Goal: Book appointment/travel/reservation

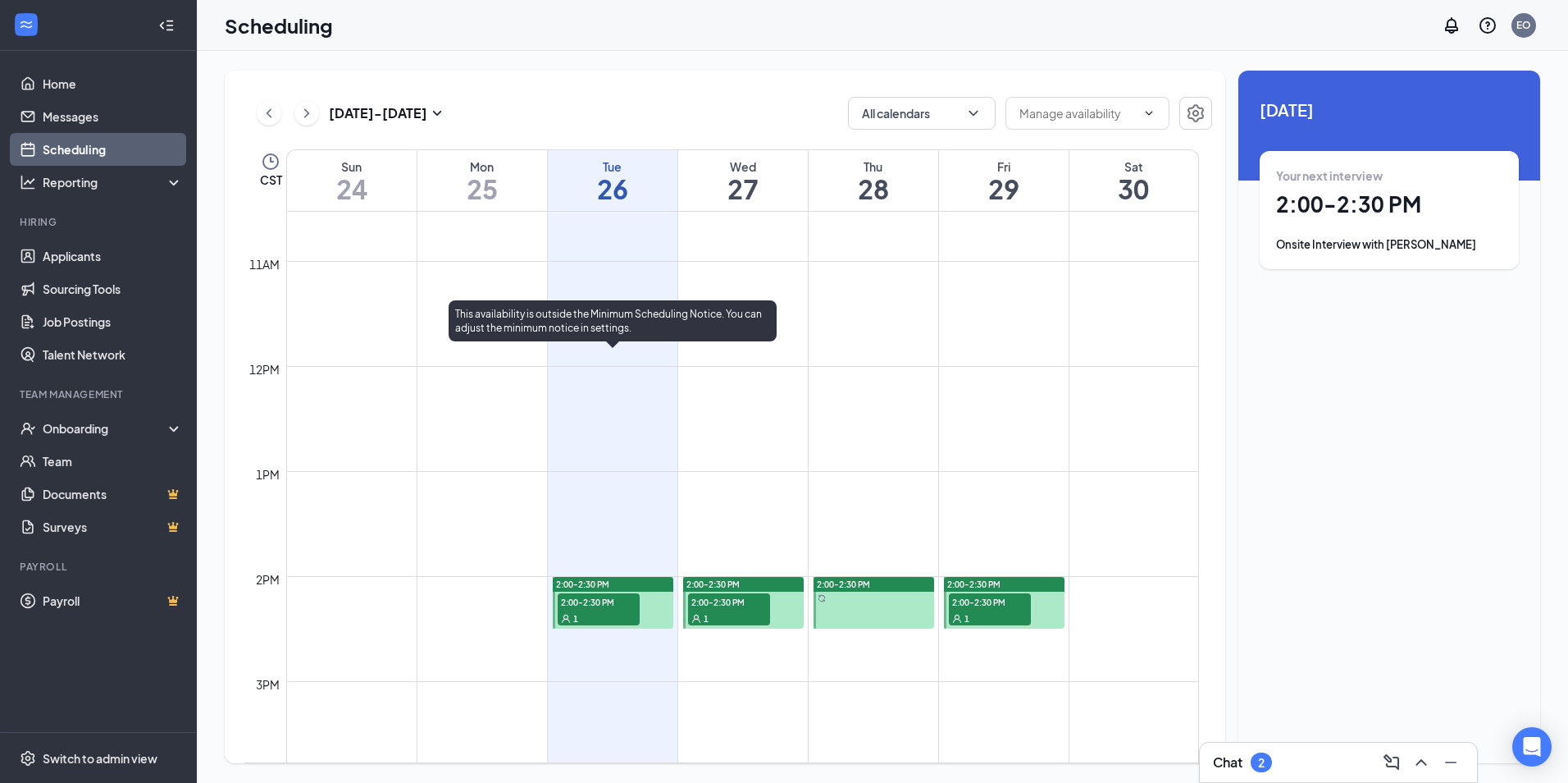
scroll to position [1135, 0]
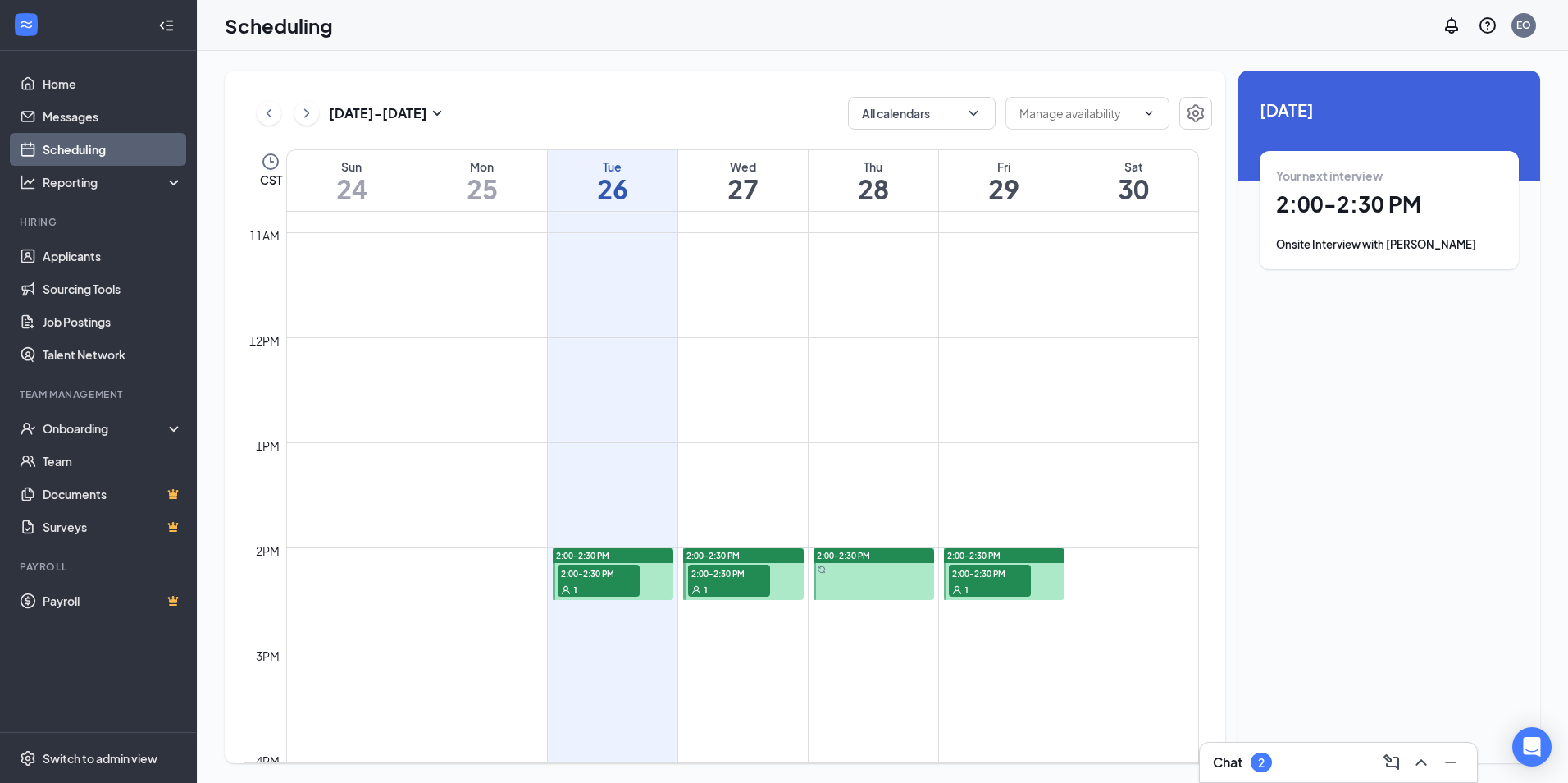
click at [621, 565] on span "2:00-2:30 PM" at bounding box center [599, 572] width 82 height 17
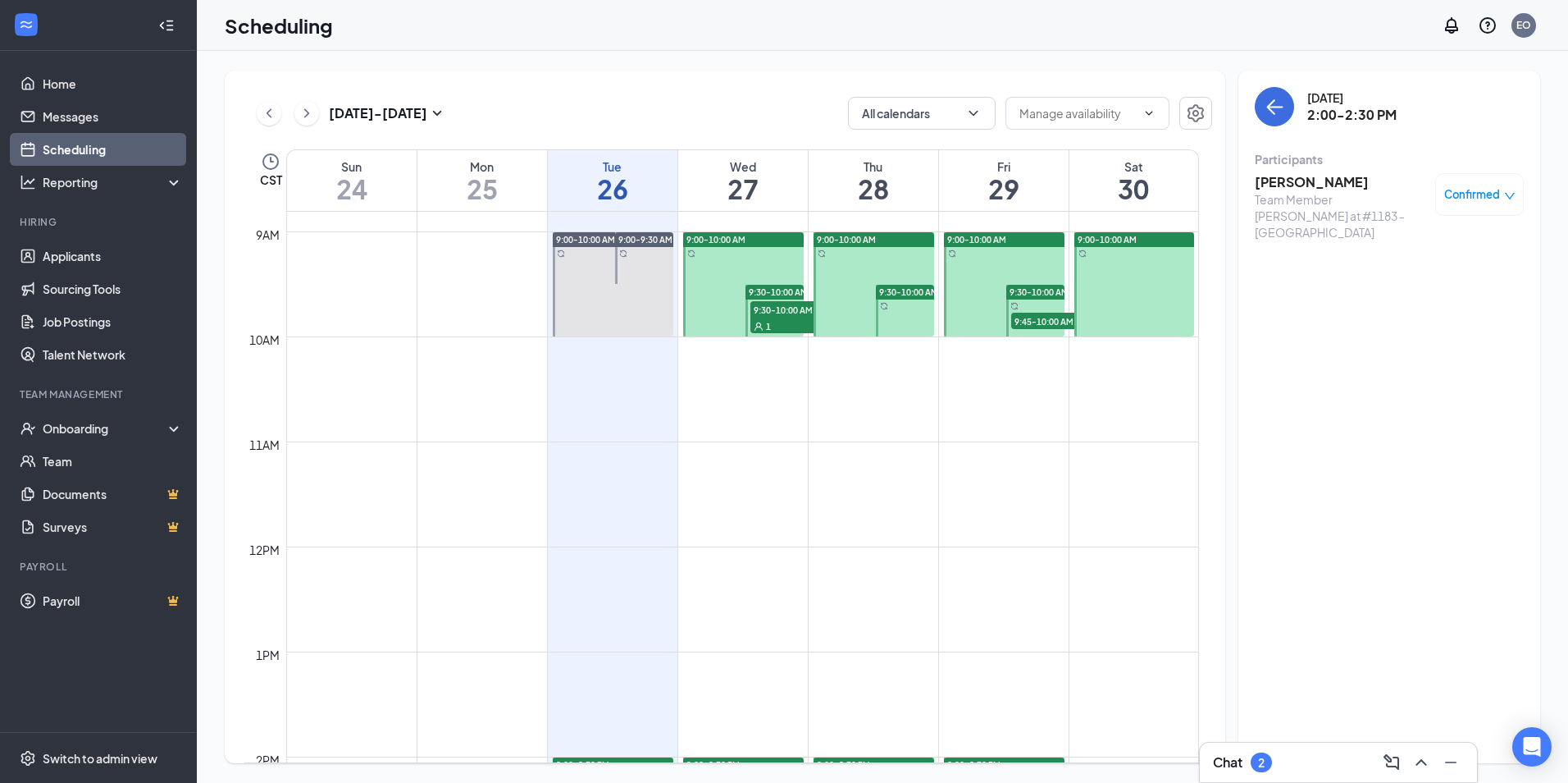
scroll to position [888, 0]
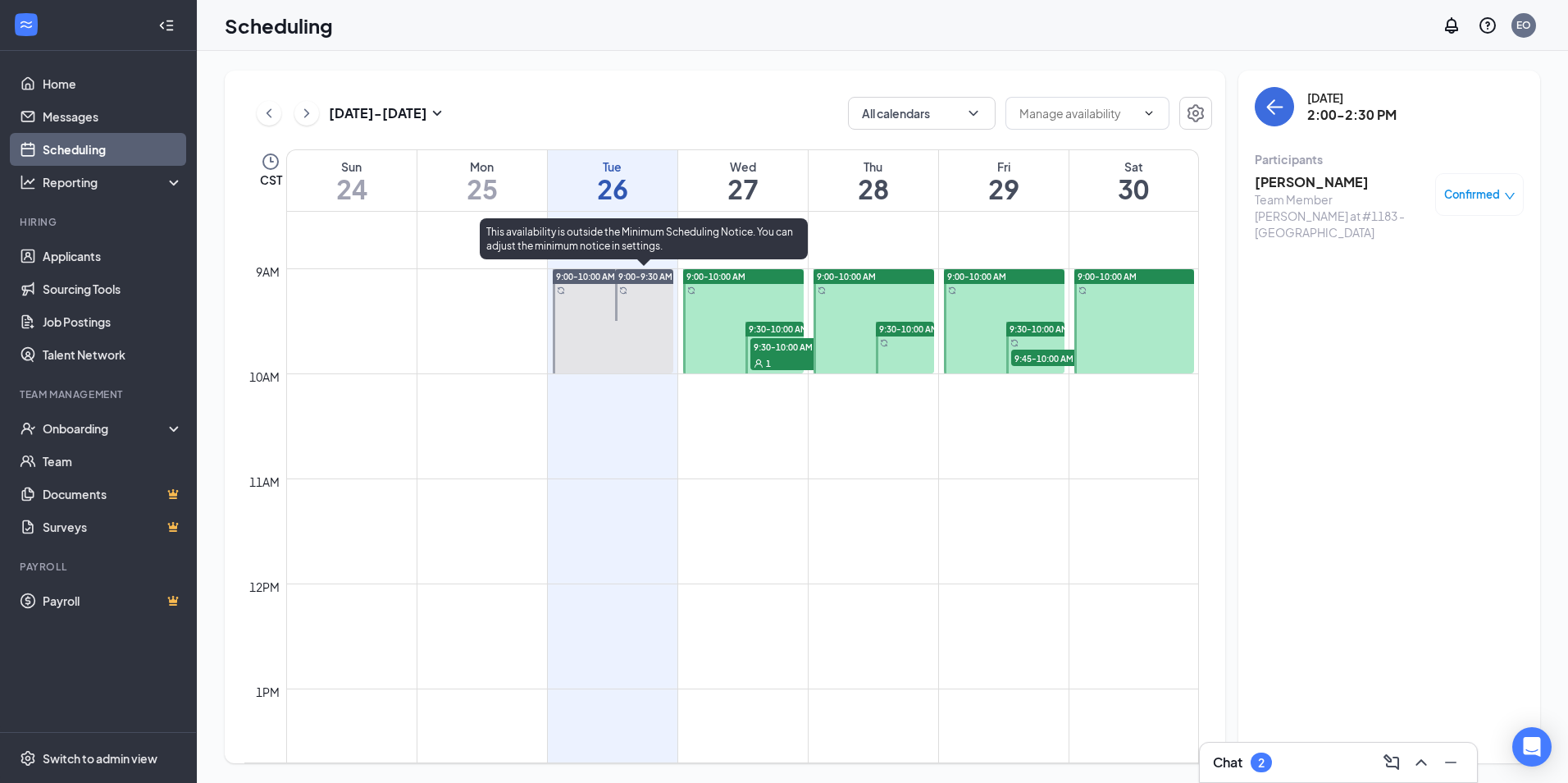
click at [644, 279] on span "9:00-9:30 AM" at bounding box center [645, 277] width 55 height 12
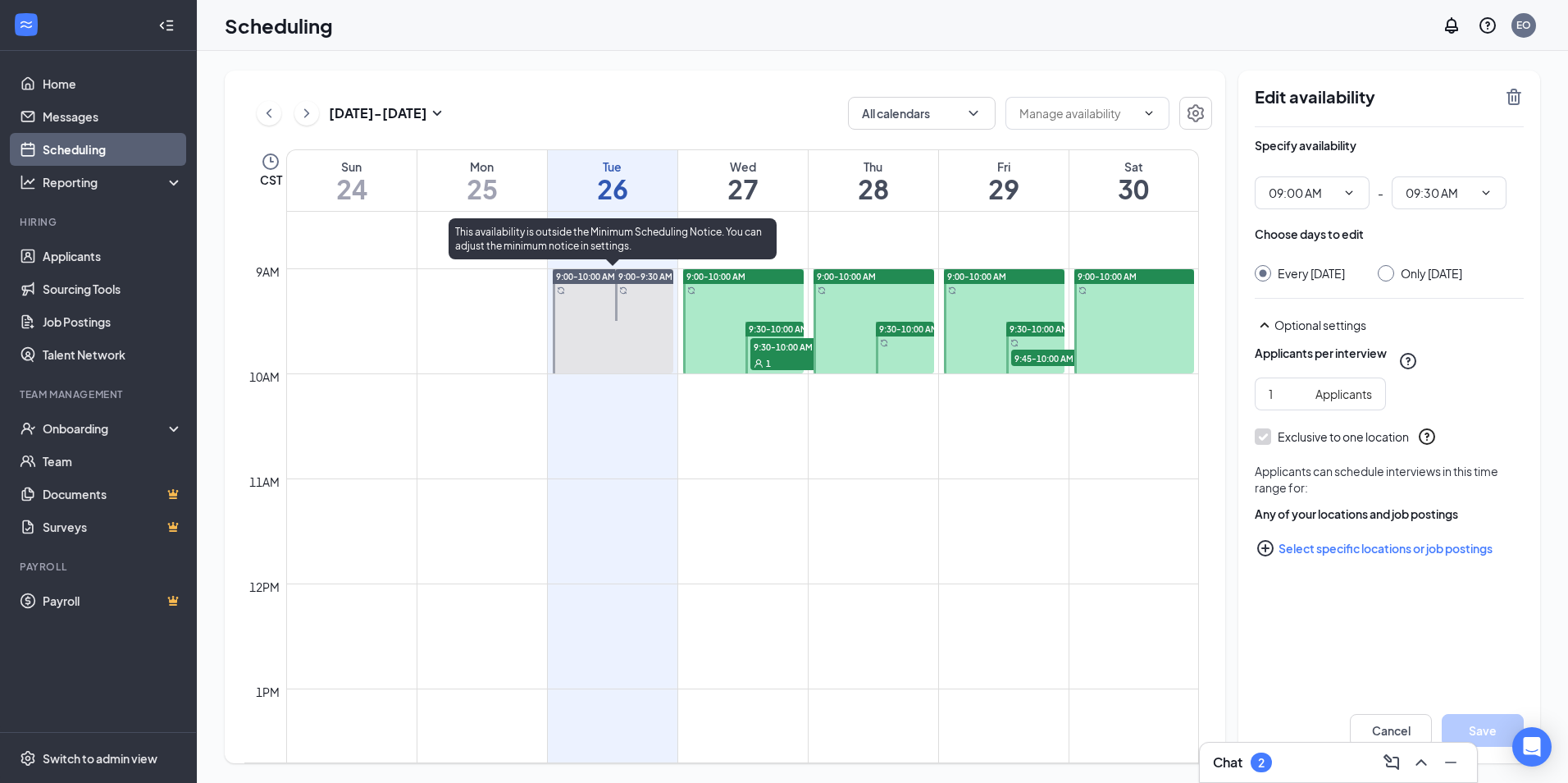
click at [574, 278] on span "9:00-10:00 AM" at bounding box center [586, 277] width 59 height 12
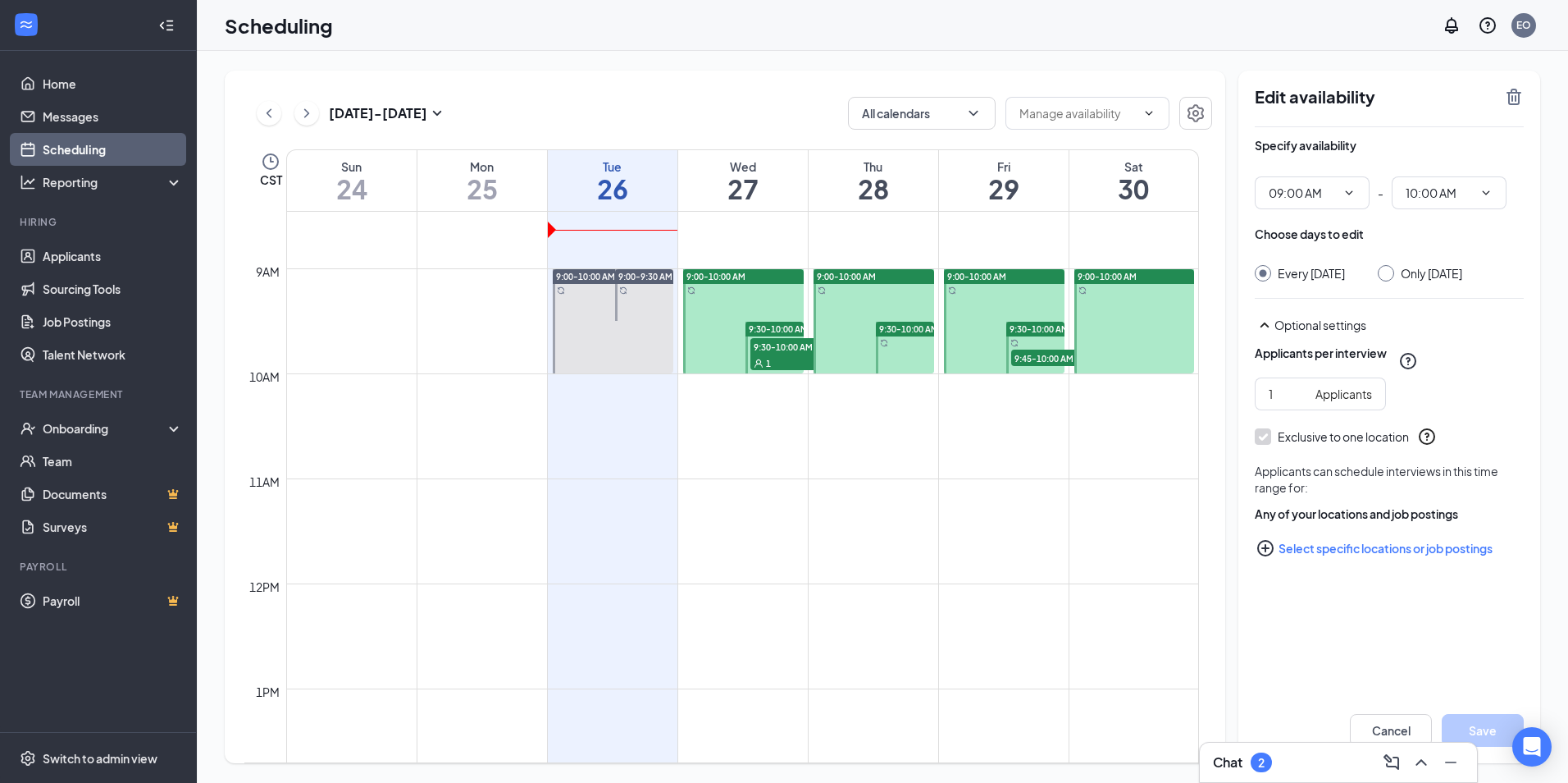
click at [770, 342] on span "9:30-10:00 AM" at bounding box center [791, 346] width 82 height 17
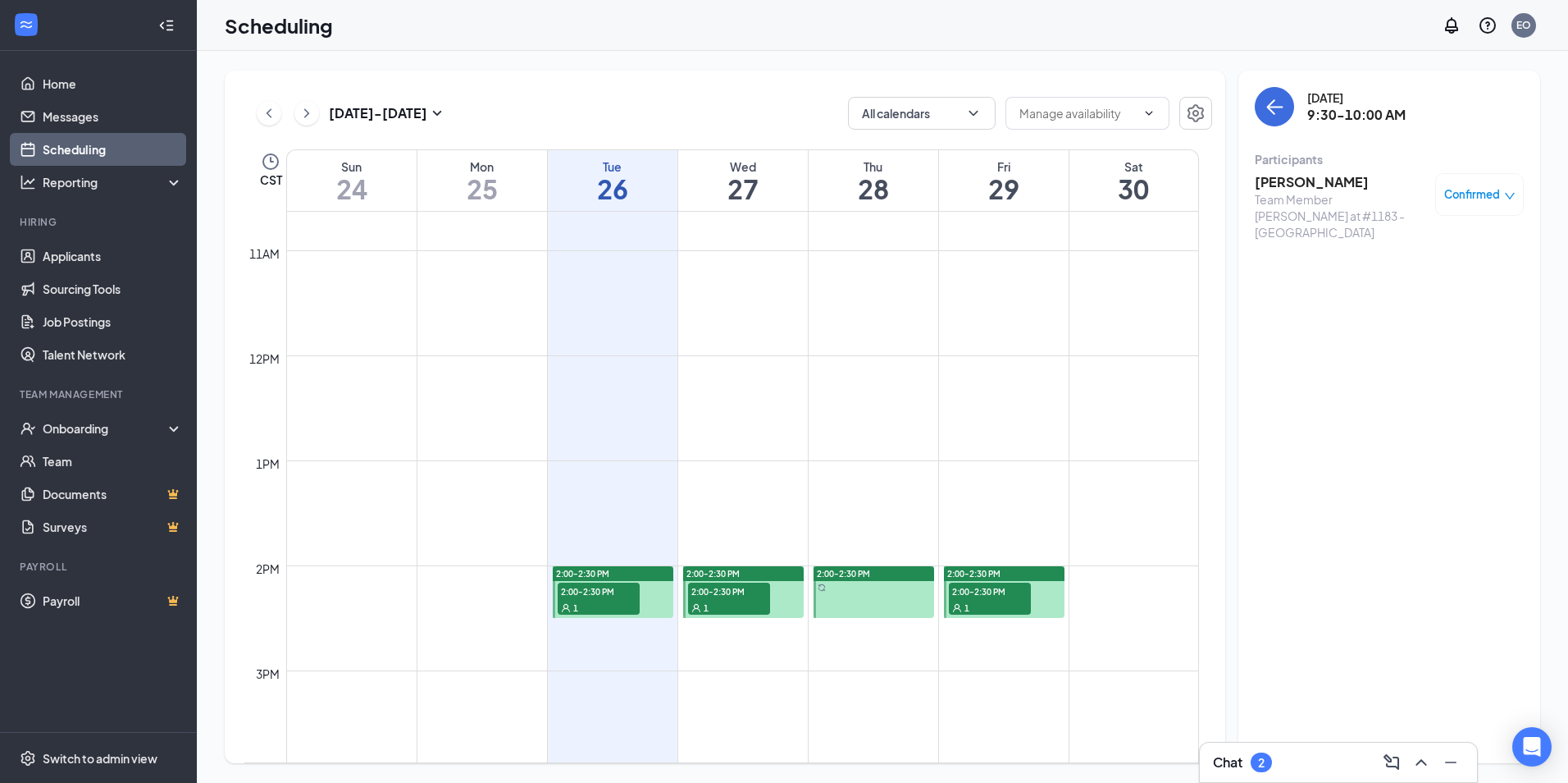
scroll to position [1135, 0]
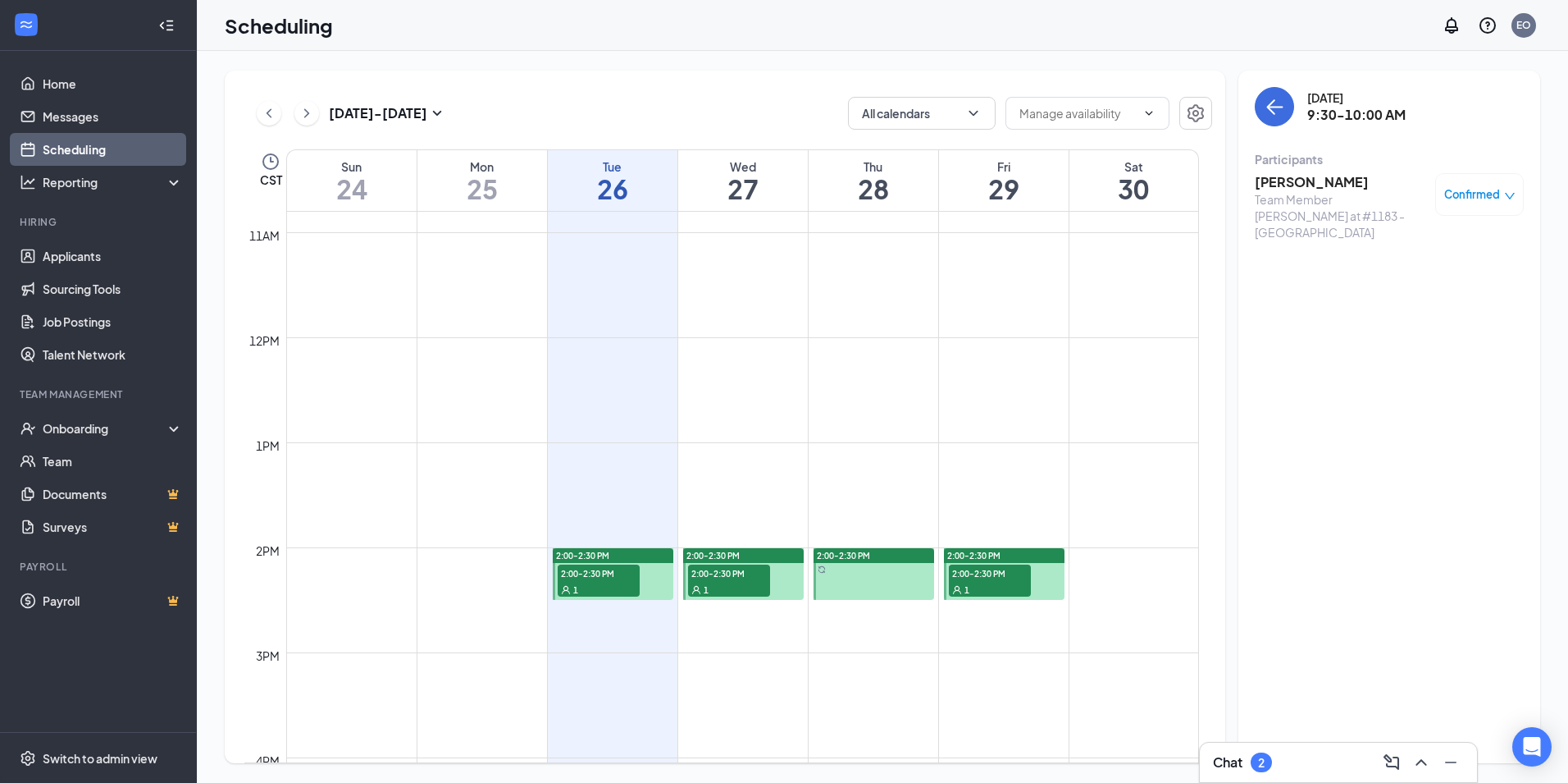
click at [740, 588] on div "1" at bounding box center [728, 589] width 82 height 17
click at [1009, 583] on div "1" at bounding box center [990, 589] width 82 height 17
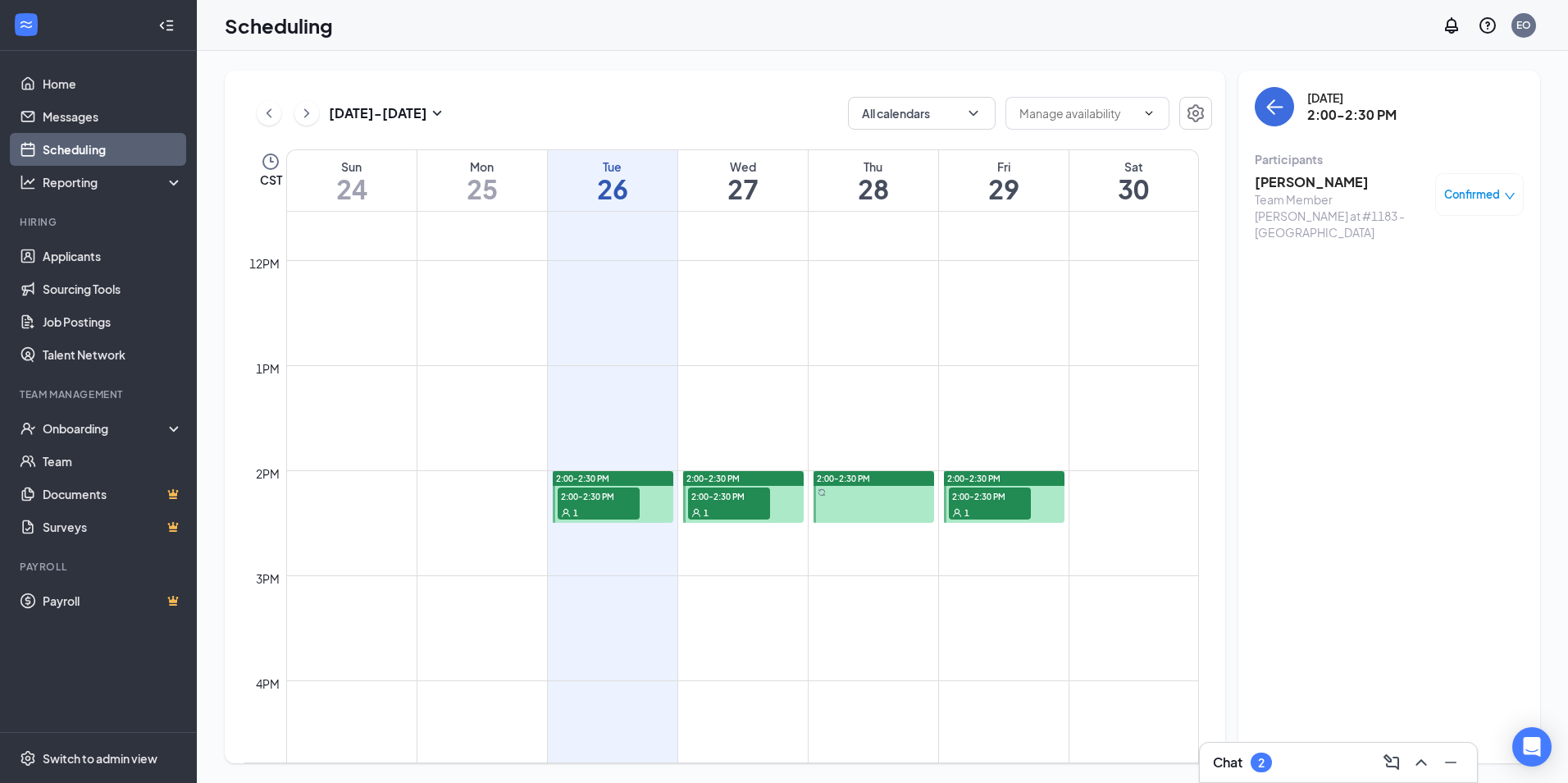
scroll to position [1216, 0]
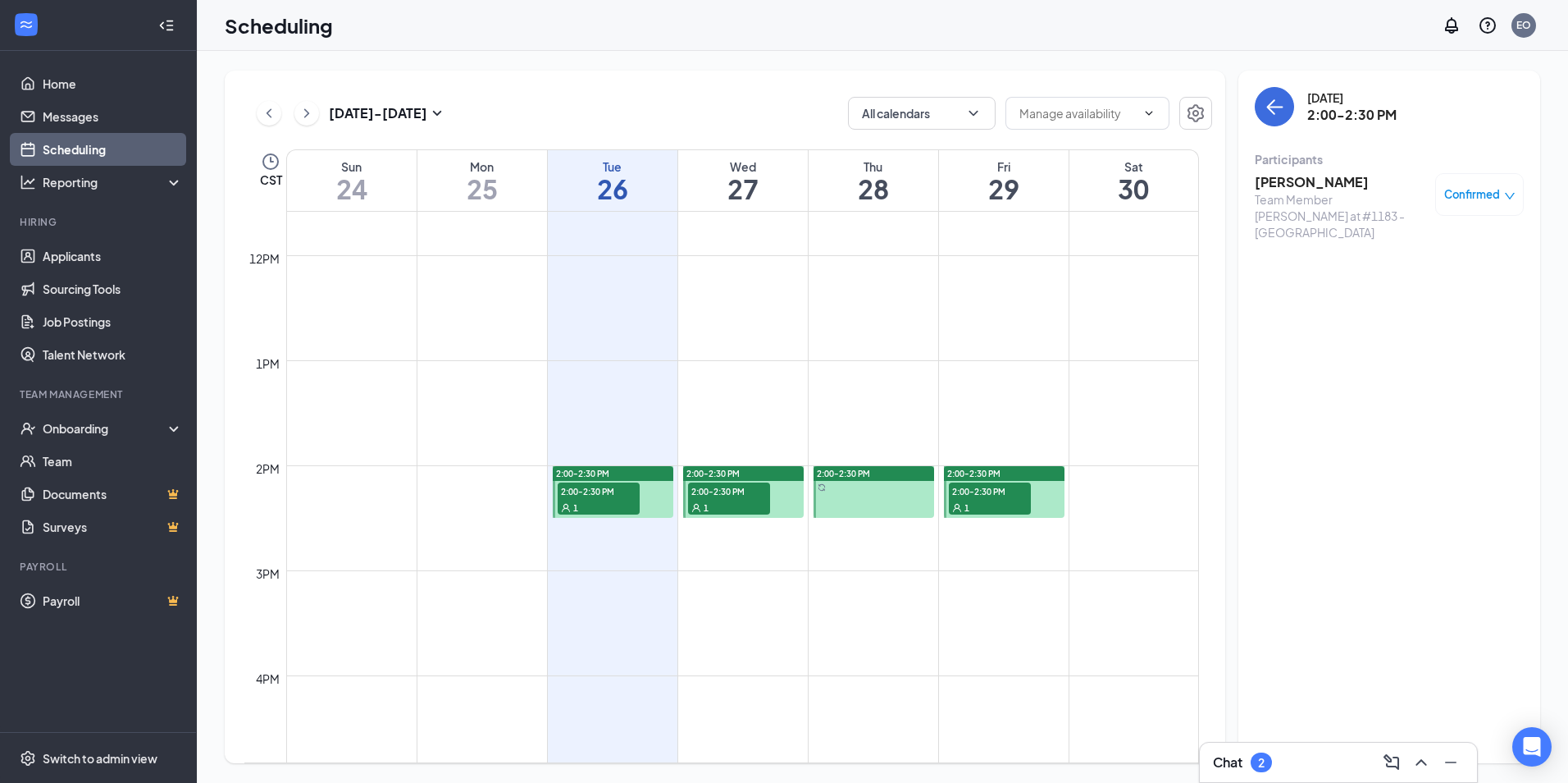
click at [583, 504] on div "1" at bounding box center [599, 506] width 82 height 17
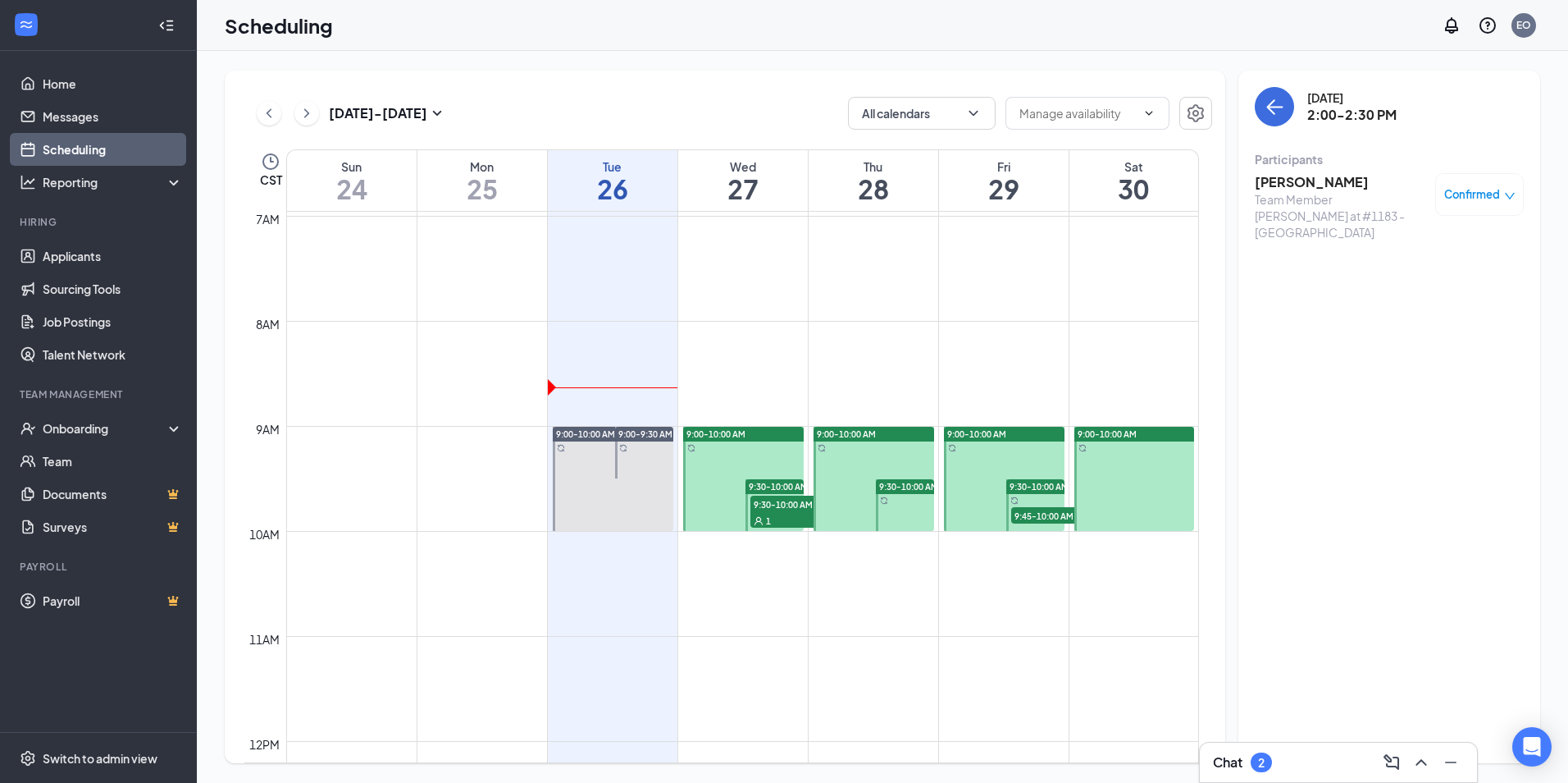
scroll to position [725, 0]
